Goal: Entertainment & Leisure: Consume media (video, audio)

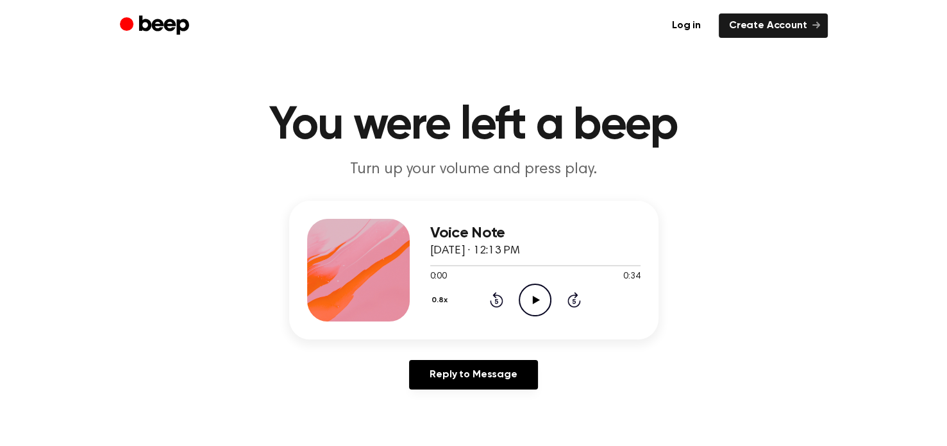
click at [533, 294] on icon "Play Audio" at bounding box center [535, 299] width 33 height 33
click at [531, 298] on icon "Play Audio" at bounding box center [535, 299] width 33 height 33
click at [537, 307] on icon "Play Audio" at bounding box center [535, 299] width 33 height 33
click at [526, 294] on icon "Play Audio" at bounding box center [535, 299] width 33 height 33
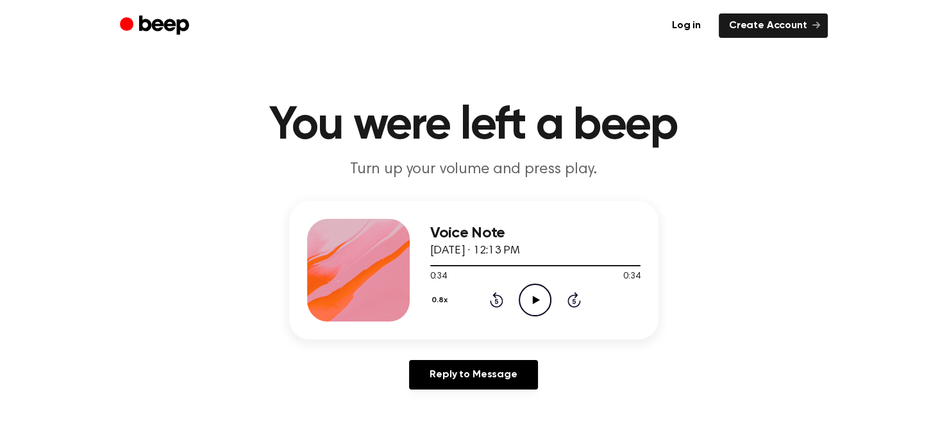
click at [526, 294] on icon "Play Audio" at bounding box center [535, 299] width 33 height 33
click at [538, 297] on icon "Play Audio" at bounding box center [535, 299] width 33 height 33
click at [535, 299] on icon "Pause Audio" at bounding box center [535, 299] width 33 height 33
click at [498, 298] on icon "Rewind 5 seconds" at bounding box center [496, 299] width 14 height 17
click at [533, 298] on icon at bounding box center [536, 300] width 7 height 8
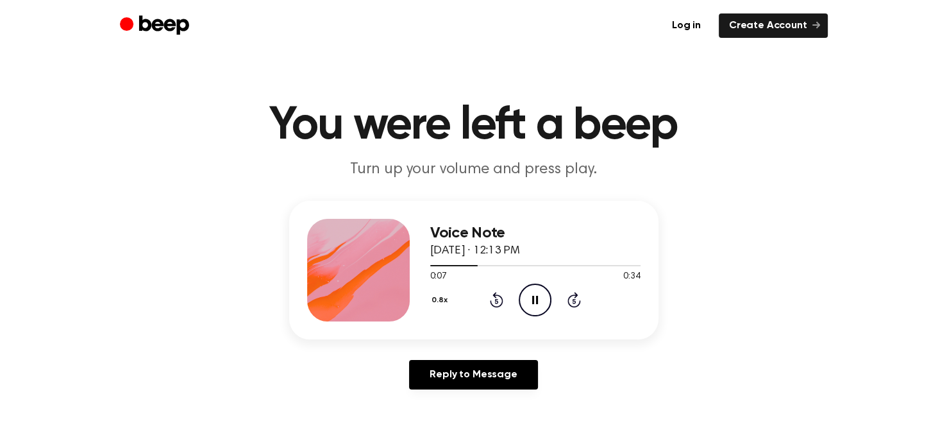
click at [490, 305] on icon "Rewind 5 seconds" at bounding box center [496, 299] width 14 height 17
click at [497, 302] on icon "Rewind 5 seconds" at bounding box center [496, 299] width 14 height 17
click at [531, 302] on icon "Pause Audio" at bounding box center [535, 299] width 33 height 33
click at [496, 300] on icon at bounding box center [496, 301] width 3 height 5
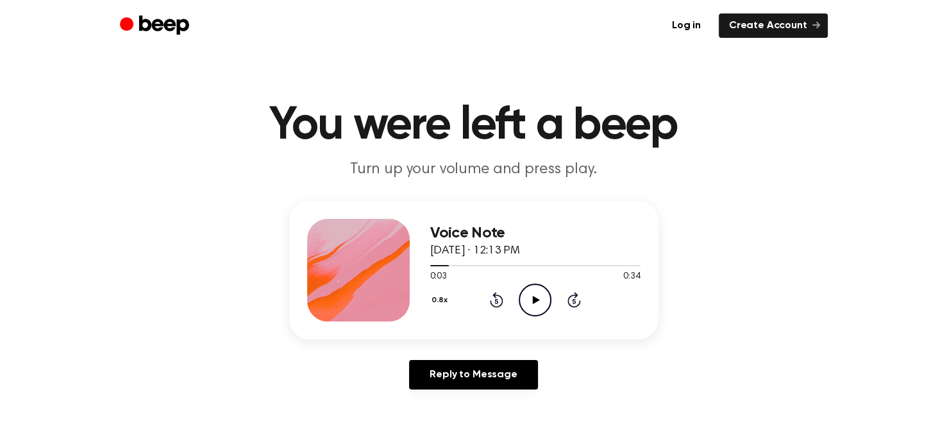
click at [496, 300] on icon at bounding box center [496, 301] width 3 height 5
click at [537, 294] on icon "Play Audio" at bounding box center [535, 299] width 33 height 33
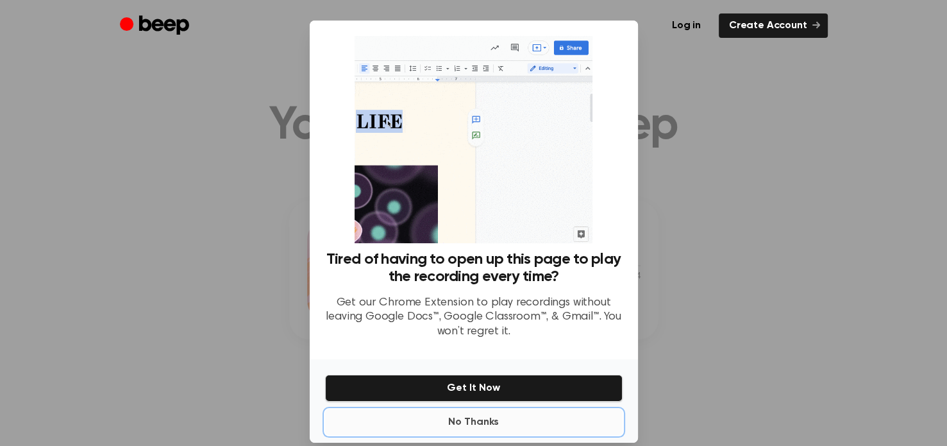
click at [478, 417] on button "No Thanks" at bounding box center [473, 422] width 297 height 26
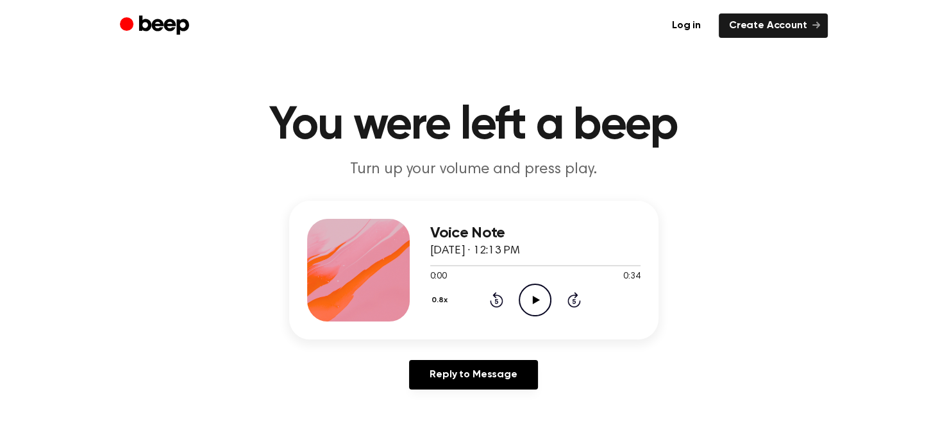
click at [535, 298] on icon at bounding box center [536, 300] width 7 height 8
click at [539, 297] on icon "Pause Audio" at bounding box center [535, 299] width 33 height 33
click at [495, 302] on icon at bounding box center [496, 301] width 3 height 5
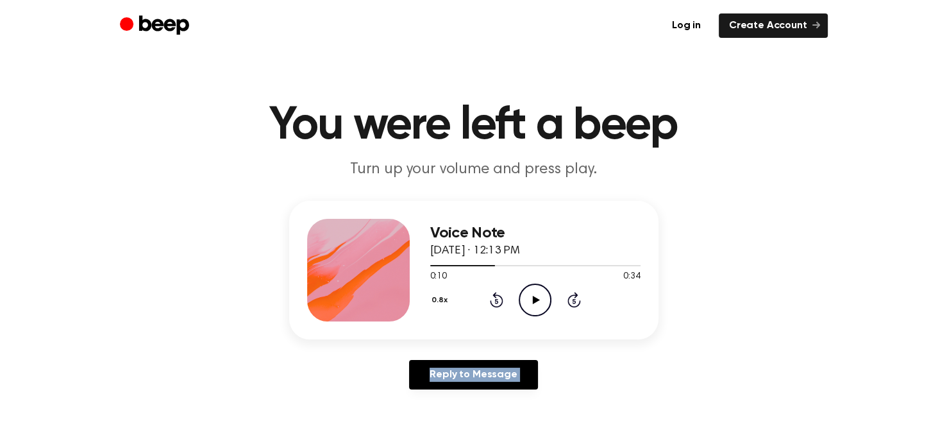
click at [495, 302] on icon at bounding box center [496, 301] width 3 height 5
click at [536, 301] on icon at bounding box center [536, 300] width 7 height 8
